Goal: Task Accomplishment & Management: Manage account settings

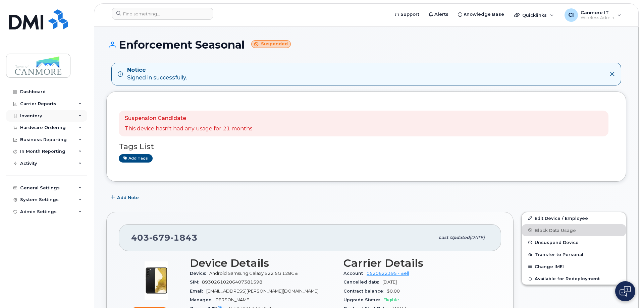
click at [44, 115] on div "Inventory" at bounding box center [46, 116] width 81 height 12
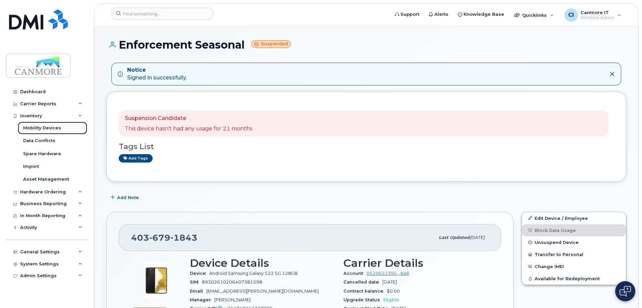
click at [47, 129] on div "Mobility Devices" at bounding box center [42, 128] width 38 height 6
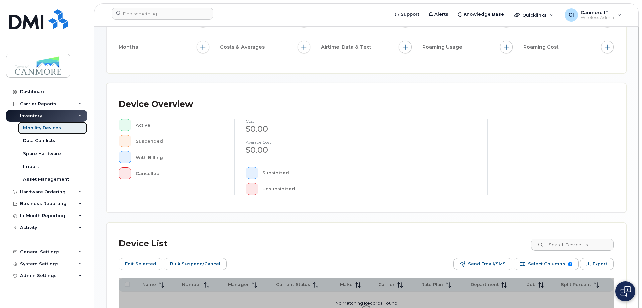
scroll to position [165, 0]
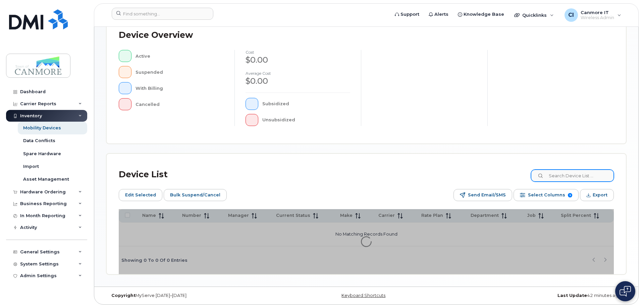
click at [563, 144] on div "Device Overview Active Suspended With Billing Cancelled cost $0.00 Average cost…" at bounding box center [366, 78] width 519 height 129
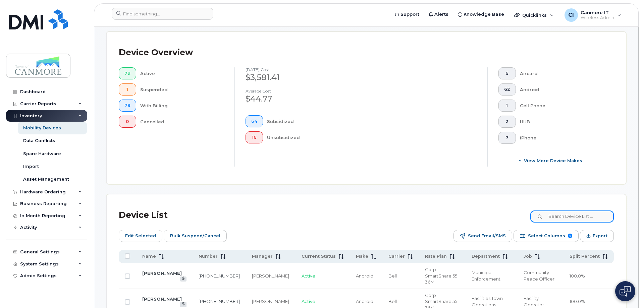
click at [575, 212] on input at bounding box center [573, 217] width 84 height 12
type input "[PERSON_NAME]"
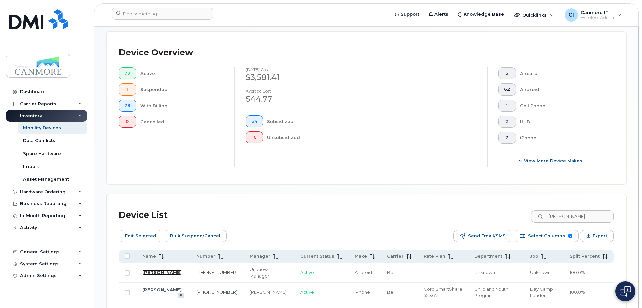
click at [150, 270] on link "[PERSON_NAME]" at bounding box center [162, 272] width 40 height 5
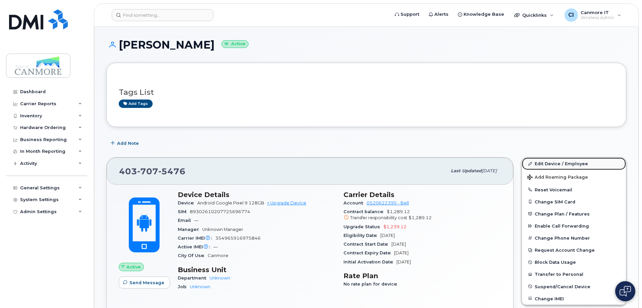
click at [588, 161] on link "Edit Device / Employee" at bounding box center [574, 164] width 104 height 12
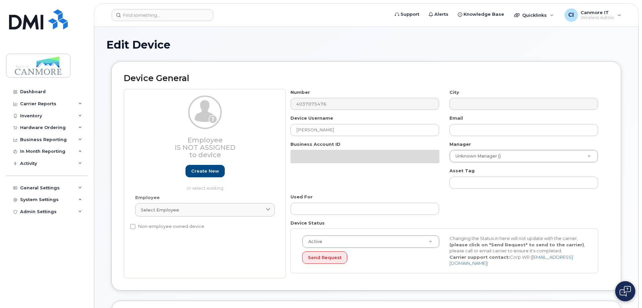
select select "32209"
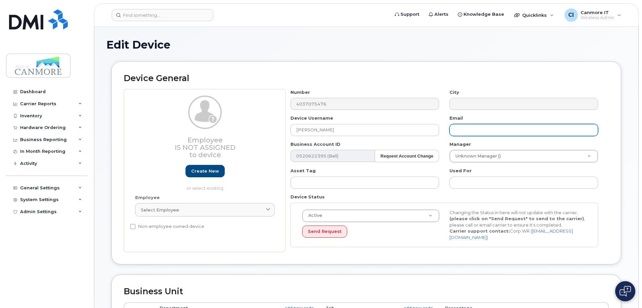
click at [493, 133] on input "text" at bounding box center [524, 130] width 149 height 12
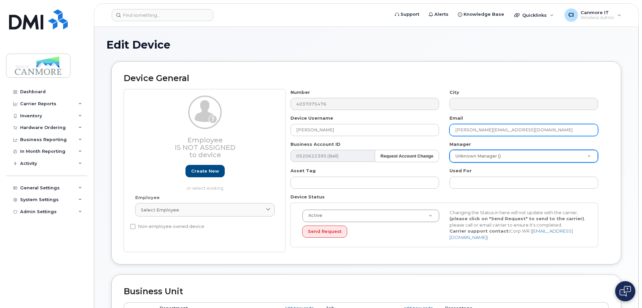
type input "sophie.hornsveld@canmore.ca"
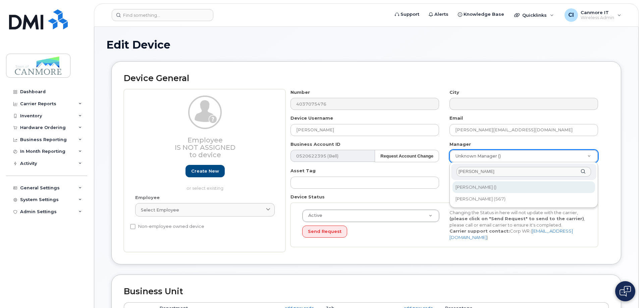
type input "anna"
type input "2989693"
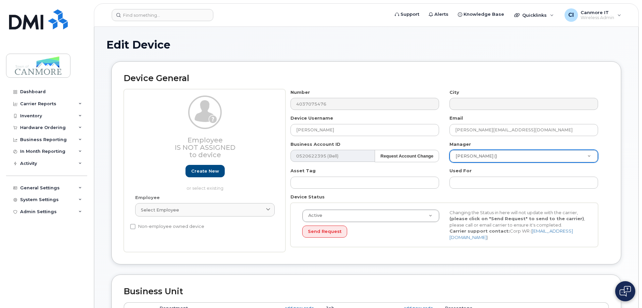
click at [456, 195] on div "Device Status Active Active Suspended Cancelled Send Request Changing the Statu…" at bounding box center [445, 220] width 318 height 53
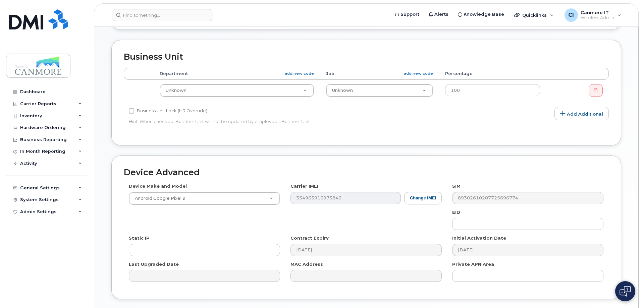
scroll to position [268, 0]
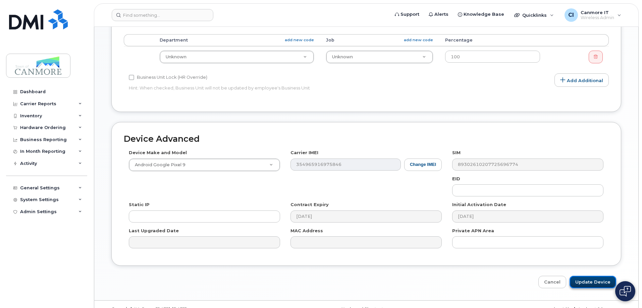
click at [592, 279] on input "Update Device" at bounding box center [593, 282] width 47 height 12
type input "Saving..."
